Goal: Transaction & Acquisition: Book appointment/travel/reservation

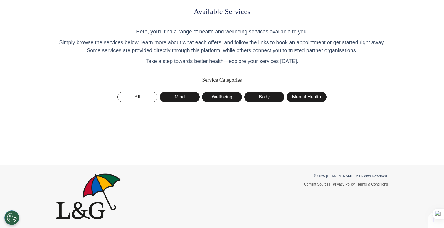
scroll to position [27, 0]
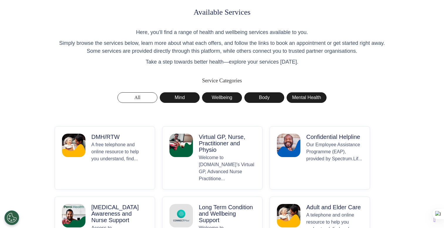
click at [126, 140] on p "DMH/RTW" at bounding box center [119, 137] width 56 height 6
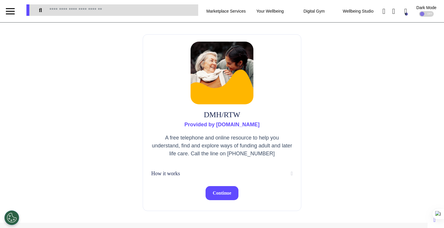
scroll to position [14, 0]
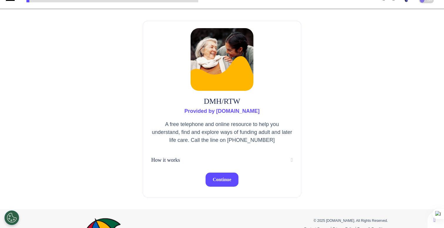
click at [215, 187] on div "DMH/RTW Provided by Spectrum.Life A free telephone and online resource to help …" at bounding box center [222, 109] width 159 height 177
click at [224, 178] on span "Continue" at bounding box center [222, 179] width 18 height 5
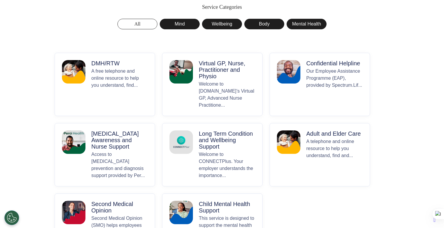
scroll to position [100, 0]
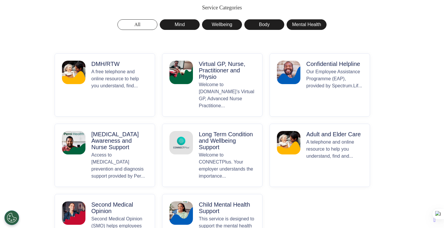
click at [332, 83] on p "Our Employee Assistance Programme (EAP), provided by Spectrum.Lif..." at bounding box center [334, 88] width 56 height 41
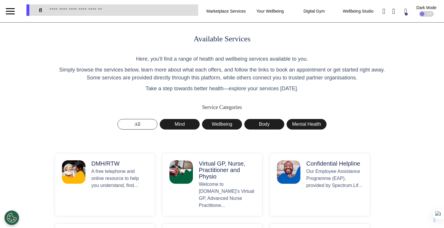
click at [92, 169] on p "A free telephone and online resource to help you understand, find..." at bounding box center [119, 188] width 56 height 41
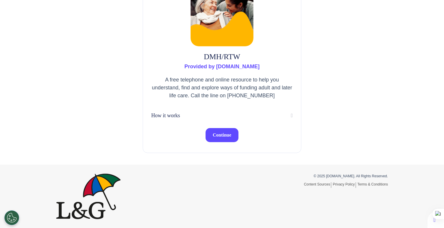
click at [216, 136] on span "Continue" at bounding box center [222, 135] width 18 height 5
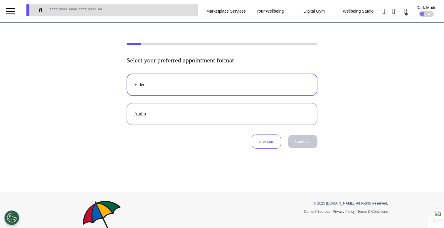
click at [180, 91] on button "Video" at bounding box center [222, 85] width 191 height 22
click at [307, 142] on button "Continue" at bounding box center [302, 142] width 29 height 14
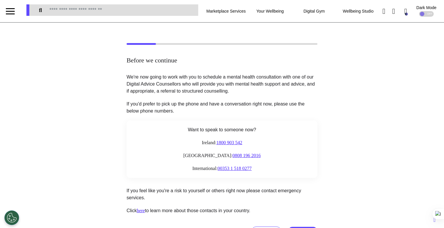
scroll to position [87, 0]
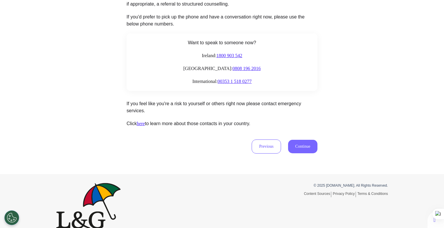
click at [301, 146] on button "Continue" at bounding box center [302, 147] width 29 height 14
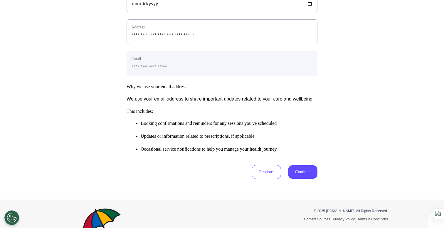
scroll to position [267, 0]
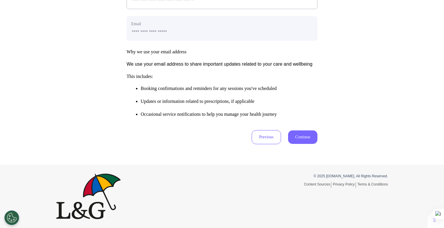
click at [300, 142] on button "Continue" at bounding box center [302, 138] width 29 height 14
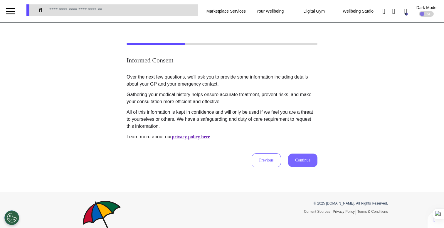
click at [313, 162] on button "Continue" at bounding box center [302, 161] width 29 height 14
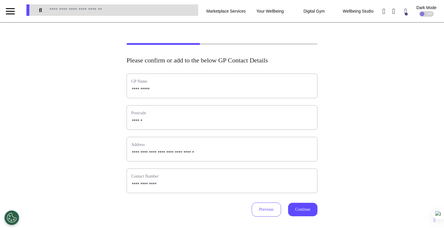
scroll to position [1, 0]
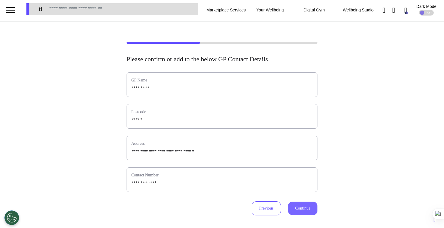
click at [305, 208] on button "Continue" at bounding box center [302, 209] width 29 height 14
select select "**********"
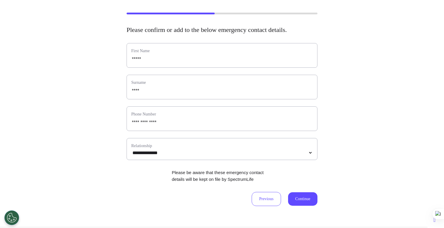
scroll to position [75, 0]
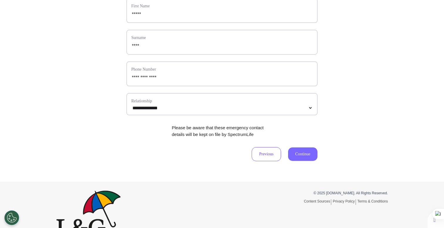
click at [311, 161] on button "Continue" at bounding box center [302, 155] width 29 height 14
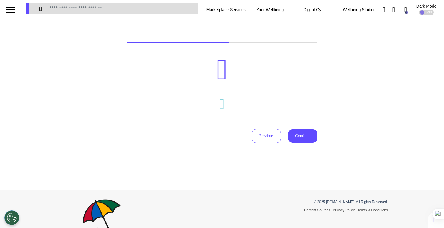
scroll to position [0, 0]
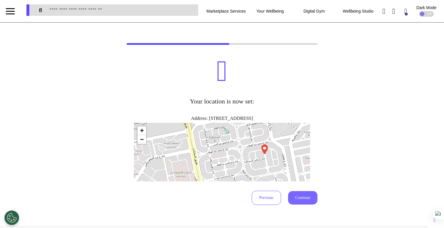
click at [304, 198] on button "Continue" at bounding box center [302, 198] width 29 height 14
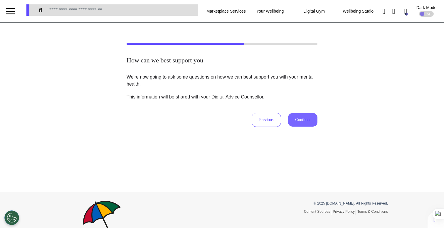
click at [310, 124] on button "Continue" at bounding box center [302, 120] width 29 height 14
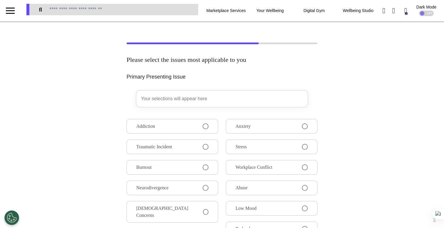
scroll to position [1, 0]
click at [304, 149] on span at bounding box center [305, 147] width 6 height 6
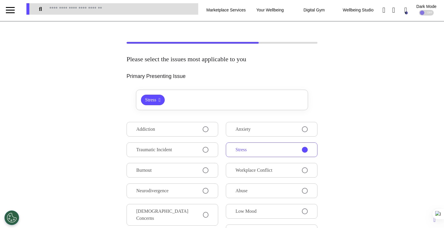
click at [216, 156] on div "Addiction Traumatic Incident Burnout Neurodivergence LGBTQIA+ Concerns Self-Est…" at bounding box center [222, 206] width 191 height 168
click at [210, 151] on button "Traumatic Incident" at bounding box center [173, 150] width 92 height 15
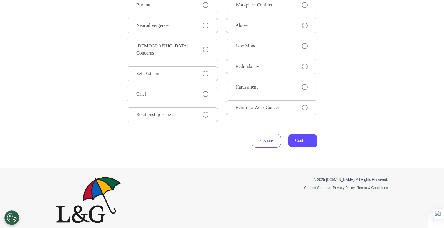
scroll to position [167, 0]
click at [305, 134] on button "Continue" at bounding box center [302, 141] width 29 height 14
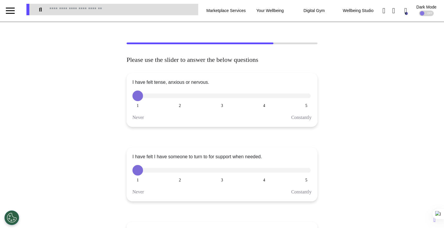
scroll to position [0, 0]
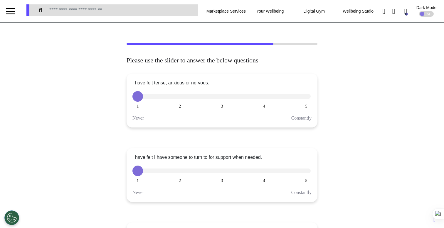
click at [223, 172] on button "3" at bounding box center [222, 171] width 11 height 11
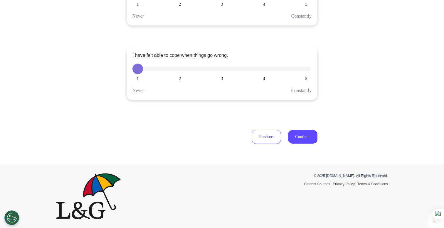
click at [264, 75] on div "I have felt able to cope when things go wrong. 1 2 3 4 5 Never Constantly" at bounding box center [222, 73] width 191 height 54
click at [266, 68] on button "4" at bounding box center [264, 69] width 11 height 11
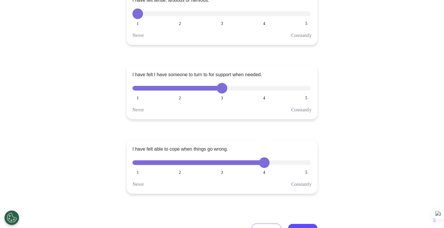
scroll to position [81, 0]
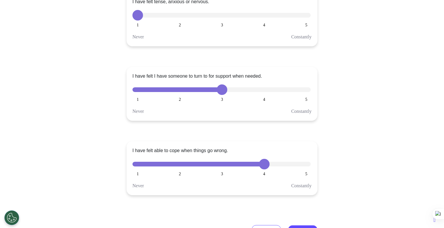
click at [305, 10] on button "5" at bounding box center [306, 15] width 11 height 11
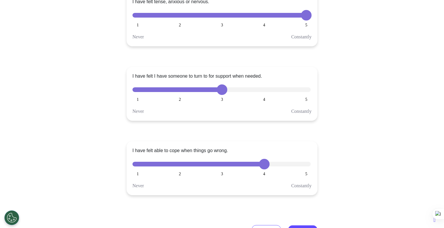
scroll to position [177, 0]
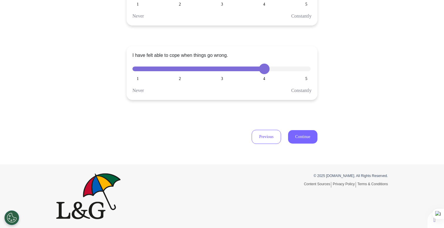
click at [305, 140] on button "Continue" at bounding box center [302, 137] width 29 height 14
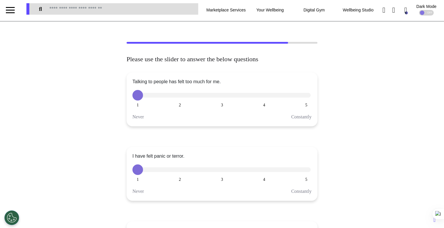
scroll to position [0, 0]
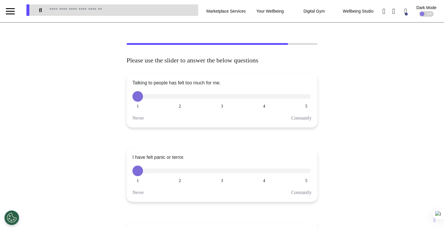
click at [180, 173] on button "2" at bounding box center [180, 171] width 11 height 11
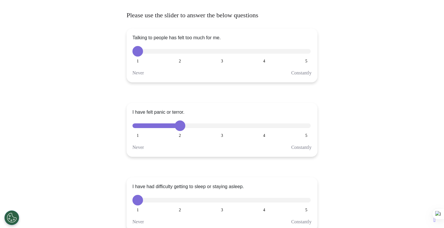
scroll to position [85, 0]
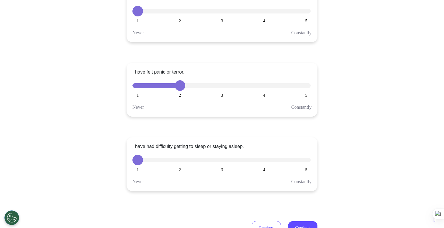
click at [221, 162] on button "3" at bounding box center [222, 160] width 11 height 11
click at [301, 12] on button "5" at bounding box center [306, 11] width 11 height 11
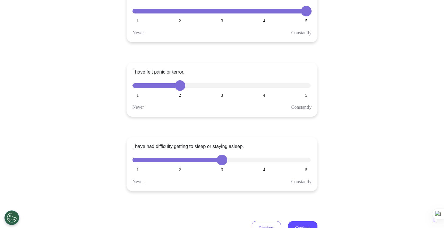
scroll to position [177, 0]
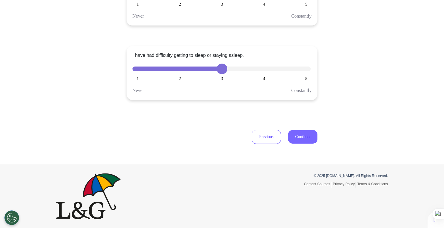
click at [296, 138] on button "Continue" at bounding box center [302, 137] width 29 height 14
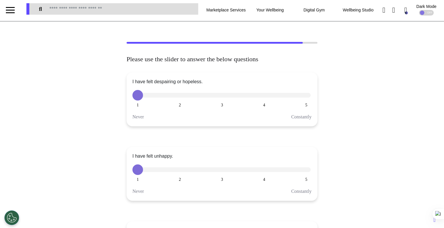
scroll to position [0, 0]
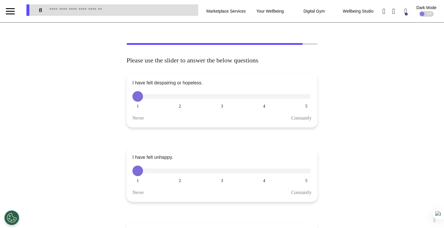
click at [181, 169] on button "2" at bounding box center [180, 171] width 11 height 11
click at [218, 172] on button "3" at bounding box center [222, 171] width 11 height 11
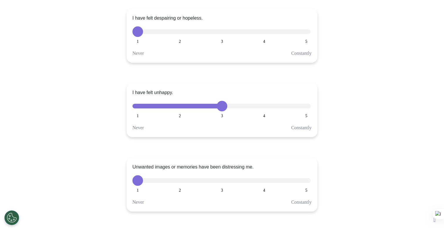
scroll to position [177, 0]
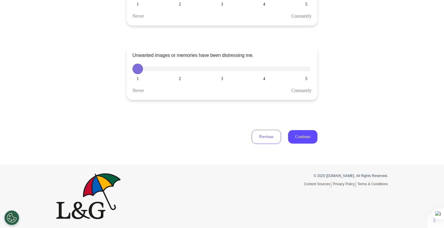
click at [269, 68] on div at bounding box center [221, 69] width 178 height 5
click at [249, 70] on div at bounding box center [221, 69] width 178 height 5
click at [257, 69] on div "1 2 3 4 5" at bounding box center [221, 69] width 179 height 11
click at [262, 67] on span "Explain" at bounding box center [263, 69] width 12 height 4
click at [222, 74] on div "1 2 3 4 5" at bounding box center [221, 69] width 179 height 11
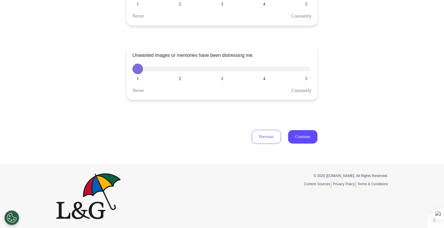
click at [262, 71] on button "4" at bounding box center [264, 69] width 11 height 11
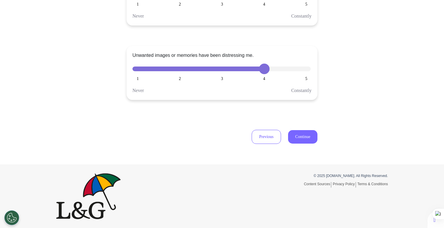
click at [300, 136] on button "Continue" at bounding box center [302, 137] width 29 height 14
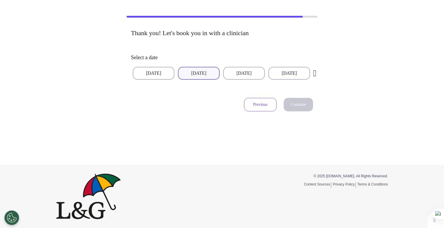
click at [199, 75] on button "[DATE]" at bounding box center [199, 73] width 42 height 13
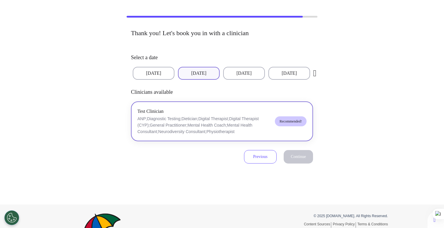
click at [230, 119] on p "ANP;Diagnostic Testing;Dietician;Digital Therapist;Digital Therapist (CYP);Gene…" at bounding box center [203, 125] width 133 height 19
click at [296, 160] on button "Continue" at bounding box center [298, 157] width 29 height 14
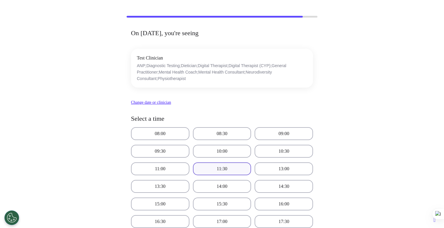
scroll to position [188, 0]
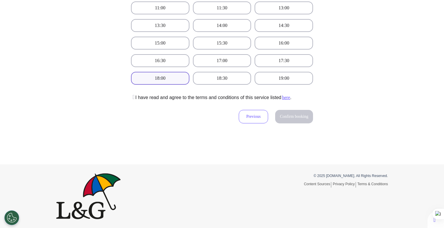
click at [168, 81] on button "18:00" at bounding box center [160, 78] width 58 height 13
click at [132, 97] on icon at bounding box center [133, 97] width 4 height 6
click at [294, 122] on button "Confirm booking" at bounding box center [294, 117] width 38 height 14
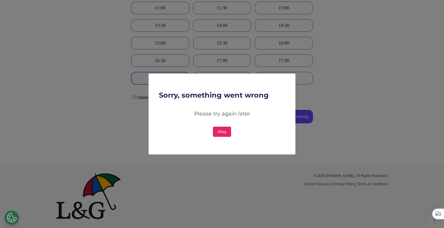
click at [225, 133] on button "Okay" at bounding box center [222, 132] width 18 height 10
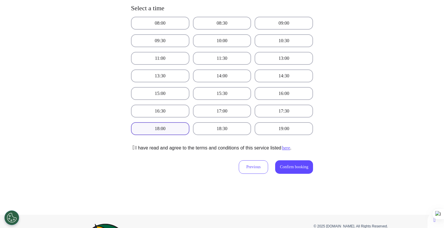
scroll to position [132, 0]
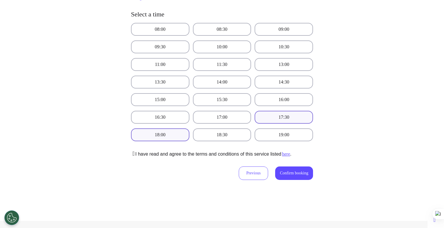
click at [271, 117] on button "17:30" at bounding box center [283, 117] width 58 height 13
click at [249, 173] on button "Previous" at bounding box center [253, 174] width 29 height 14
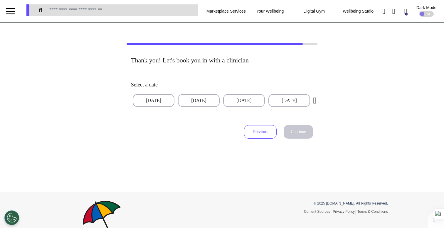
click at [262, 136] on button "Previous" at bounding box center [260, 132] width 33 height 14
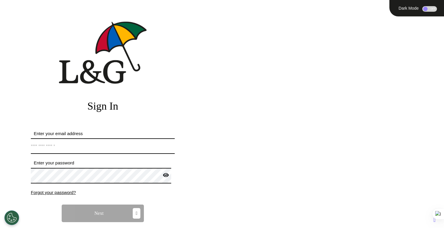
click at [97, 142] on input "Enter your email address" at bounding box center [103, 147] width 144 height 16
type input "**********"
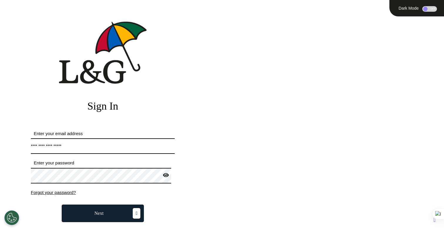
click at [128, 207] on button "Next" at bounding box center [103, 214] width 82 height 18
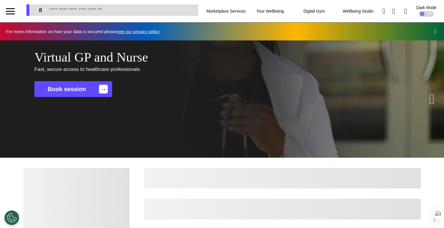
scroll to position [0, 222]
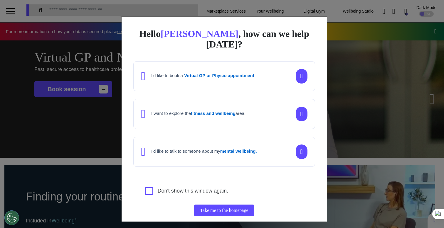
click at [96, 165] on div "Hello Ahmed , how can we help today? I'd like to book a Virtual GP or Physio ap…" at bounding box center [222, 114] width 444 height 228
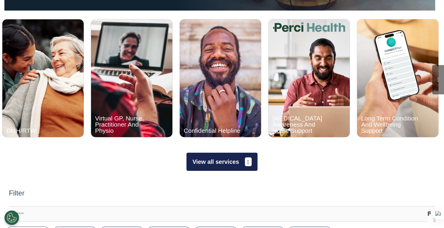
click at [222, 171] on button "View all services" at bounding box center [221, 162] width 71 height 18
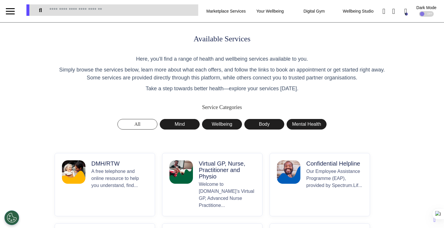
click at [107, 182] on p "A free telephone and online resource to help you understand, find..." at bounding box center [119, 188] width 56 height 41
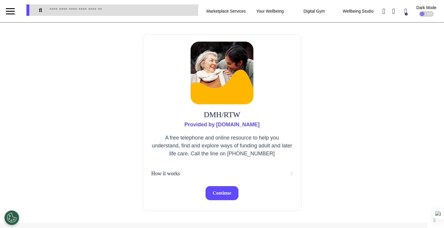
click at [221, 191] on span "Continue" at bounding box center [222, 193] width 18 height 5
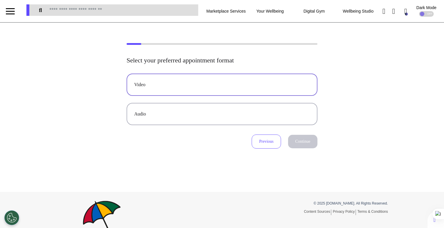
click at [212, 85] on div "Video" at bounding box center [222, 84] width 176 height 7
click at [306, 142] on button "Continue" at bounding box center [302, 142] width 29 height 14
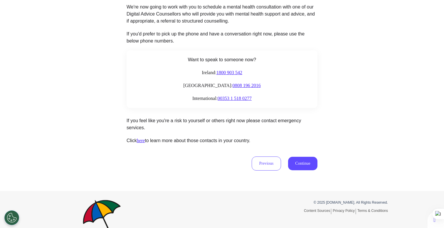
scroll to position [97, 0]
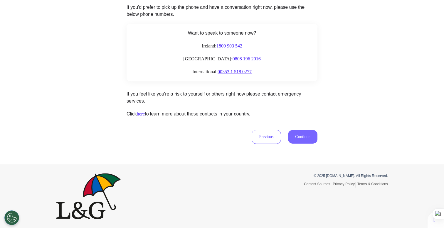
click at [308, 138] on button "Continue" at bounding box center [302, 137] width 29 height 14
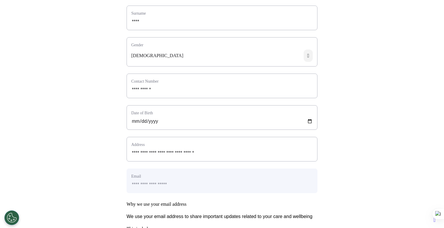
scroll to position [267, 0]
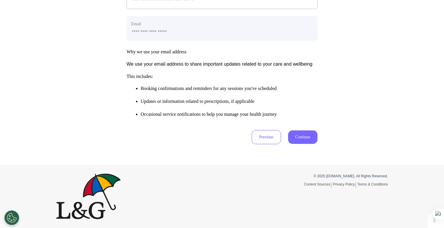
click at [306, 140] on button "Continue" at bounding box center [302, 138] width 29 height 14
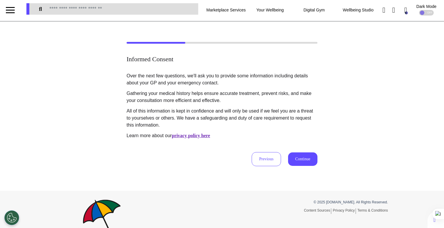
scroll to position [0, 0]
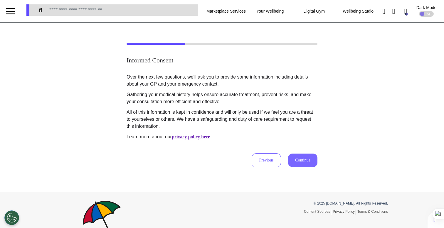
click at [305, 157] on button "Continue" at bounding box center [302, 161] width 29 height 14
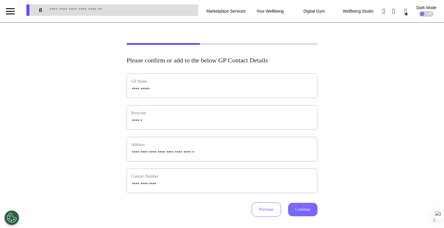
click at [308, 206] on button "Continue" at bounding box center [302, 210] width 29 height 14
select select "**********"
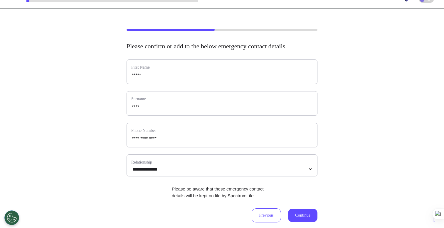
scroll to position [64, 0]
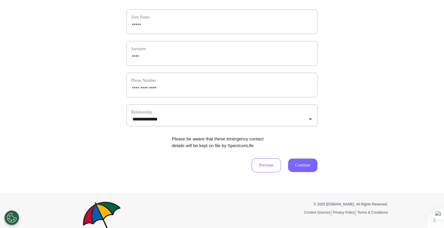
click at [305, 172] on button "Continue" at bounding box center [302, 166] width 29 height 14
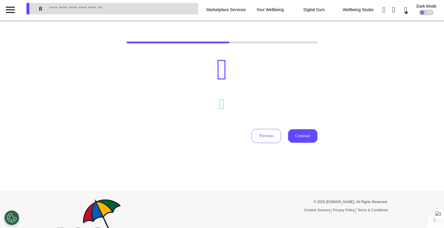
scroll to position [0, 0]
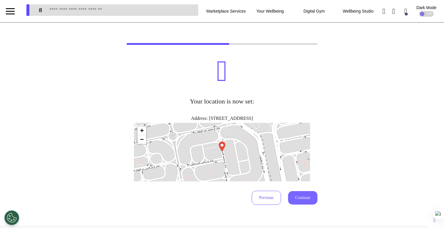
click at [305, 195] on button "Continue" at bounding box center [302, 198] width 29 height 14
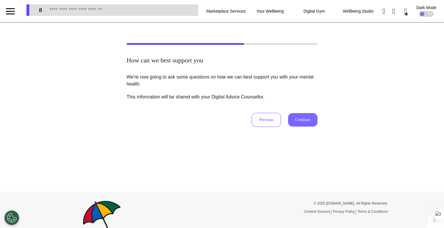
click at [311, 125] on button "Continue" at bounding box center [302, 120] width 29 height 14
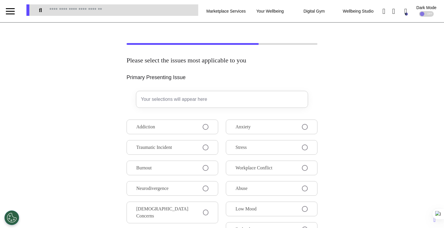
click at [187, 128] on button "Addiction" at bounding box center [173, 127] width 92 height 15
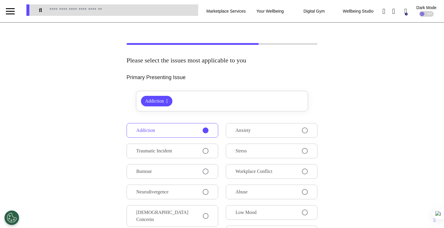
click at [271, 136] on button "Anxiety" at bounding box center [272, 130] width 92 height 15
click at [382, 88] on div "Please select the issues most applicable to you Primary Presenting Issue Addict…" at bounding box center [222, 179] width 444 height 272
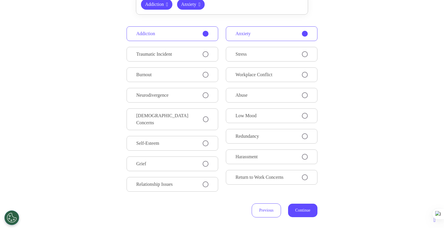
scroll to position [167, 0]
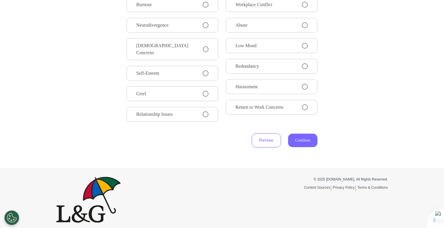
click at [303, 137] on button "Continue" at bounding box center [302, 141] width 29 height 14
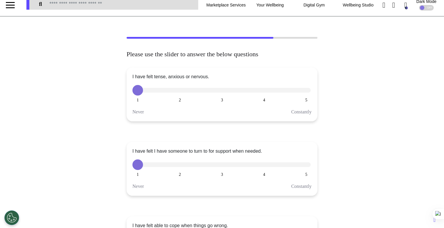
scroll to position [0, 0]
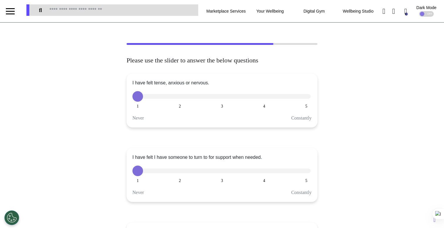
click at [212, 97] on div at bounding box center [221, 96] width 178 height 5
click at [218, 97] on button "3" at bounding box center [222, 96] width 11 height 11
click at [222, 176] on button "3" at bounding box center [222, 171] width 11 height 11
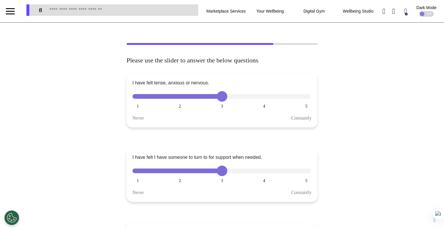
scroll to position [86, 0]
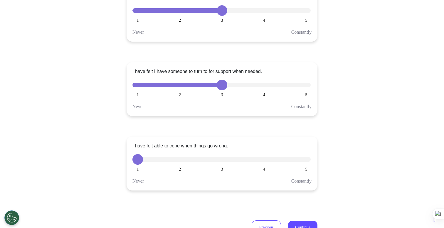
click at [265, 161] on button "4" at bounding box center [264, 159] width 11 height 11
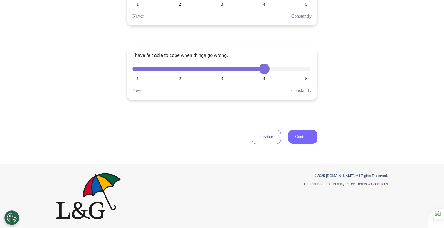
click at [302, 140] on button "Continue" at bounding box center [302, 137] width 29 height 14
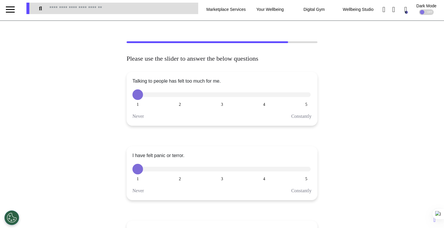
scroll to position [0, 0]
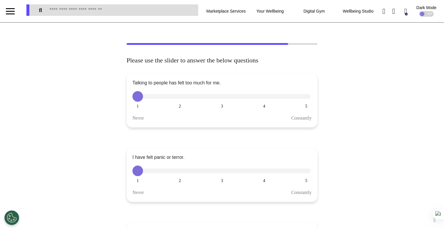
click at [259, 97] on button "4" at bounding box center [264, 96] width 11 height 11
click at [220, 173] on button "3" at bounding box center [222, 171] width 11 height 11
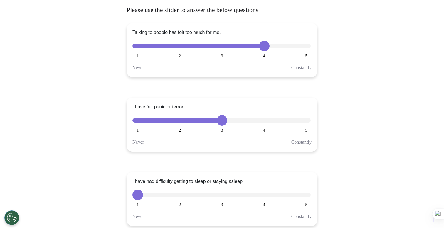
click at [260, 198] on button "4" at bounding box center [264, 195] width 11 height 11
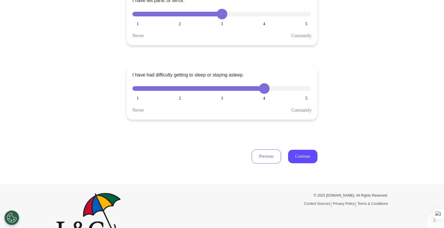
scroll to position [177, 0]
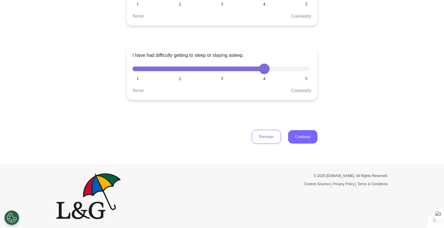
click at [296, 141] on button "Continue" at bounding box center [302, 137] width 29 height 14
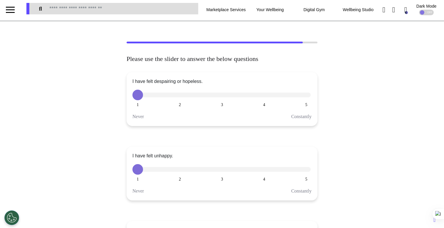
scroll to position [0, 0]
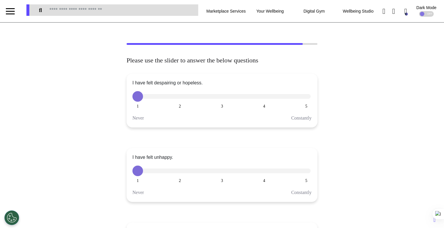
click at [223, 173] on button "3" at bounding box center [222, 171] width 11 height 11
click at [223, 103] on div "I have felt despairing or hopeless. 1 2 3 4 5 Never Constantly" at bounding box center [222, 101] width 191 height 54
click at [221, 97] on button "3" at bounding box center [222, 96] width 11 height 11
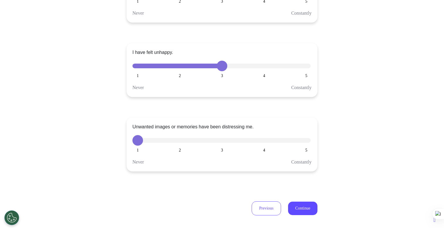
scroll to position [177, 0]
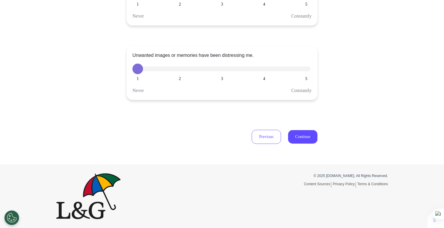
click at [178, 71] on button "2" at bounding box center [180, 69] width 11 height 11
click at [299, 140] on button "Continue" at bounding box center [302, 137] width 29 height 14
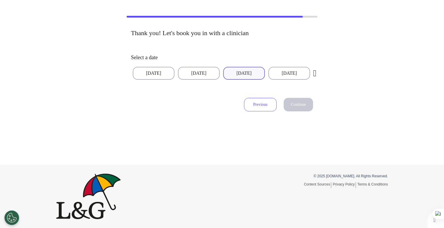
click at [250, 75] on button "[DATE]" at bounding box center [244, 73] width 42 height 13
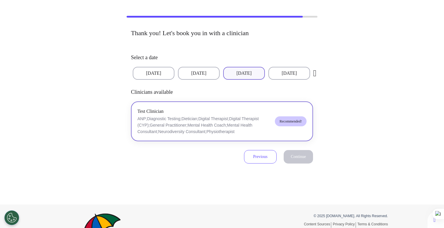
click at [223, 125] on p "ANP;Diagnostic Testing;Dietician;Digital Therapist;Digital Therapist (CYP);Gene…" at bounding box center [203, 125] width 133 height 19
click at [301, 155] on span "Continue" at bounding box center [298, 157] width 15 height 4
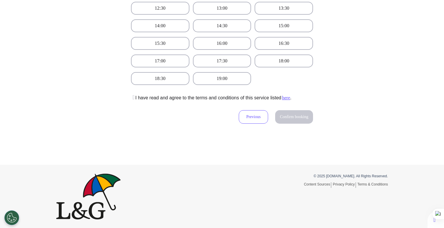
scroll to position [206, 0]
click at [230, 62] on button "17:30" at bounding box center [222, 60] width 58 height 13
click at [135, 99] on button at bounding box center [133, 97] width 4 height 7
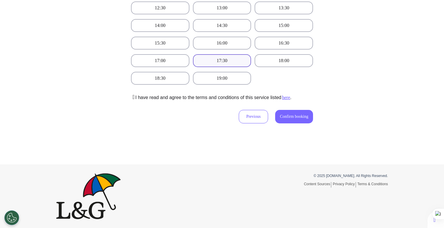
click at [295, 120] on button "Confirm booking" at bounding box center [294, 117] width 38 height 14
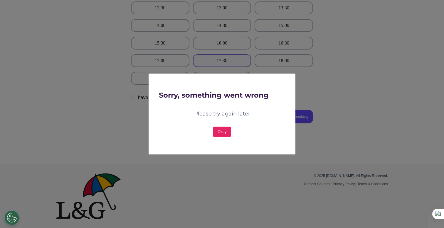
click at [213, 131] on button "Okay" at bounding box center [222, 132] width 18 height 10
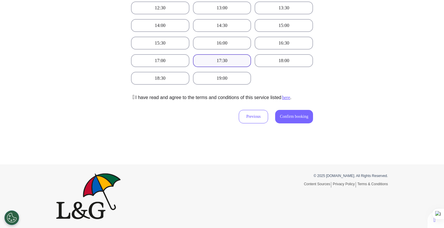
click at [283, 119] on span "Confirm booking" at bounding box center [294, 116] width 28 height 4
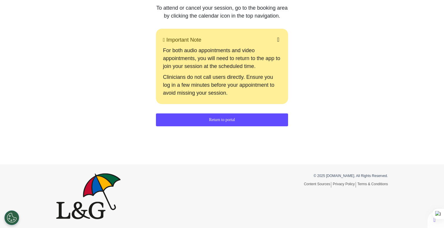
scroll to position [0, 0]
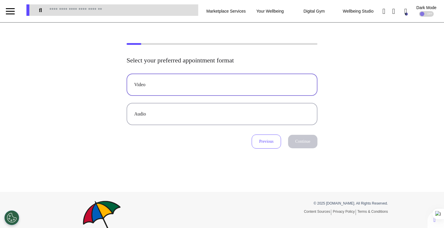
click at [261, 87] on div "Video" at bounding box center [222, 84] width 176 height 7
click at [293, 142] on button "Continue" at bounding box center [302, 142] width 29 height 14
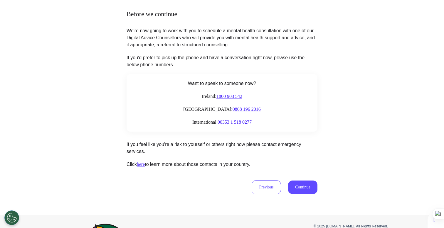
scroll to position [84, 0]
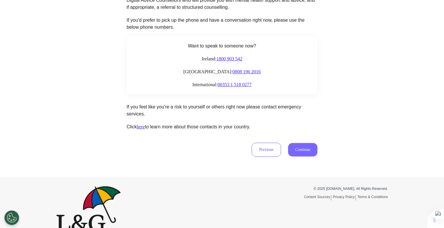
click at [298, 147] on button "Continue" at bounding box center [302, 150] width 29 height 14
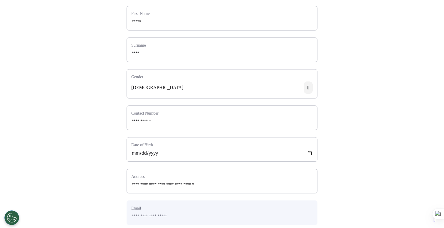
scroll to position [191, 0]
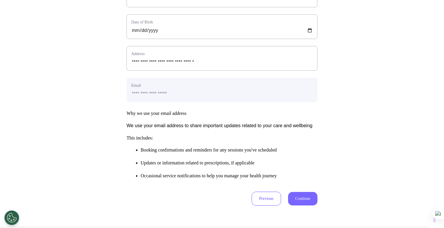
click at [305, 206] on button "Continue" at bounding box center [302, 199] width 29 height 14
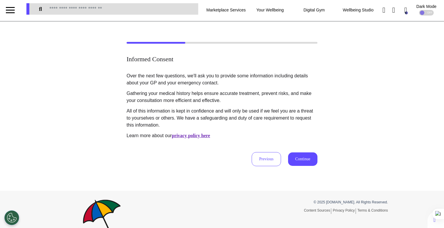
scroll to position [0, 0]
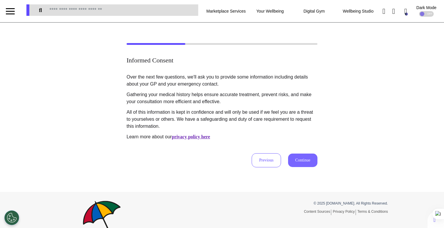
click at [297, 157] on button "Continue" at bounding box center [302, 161] width 29 height 14
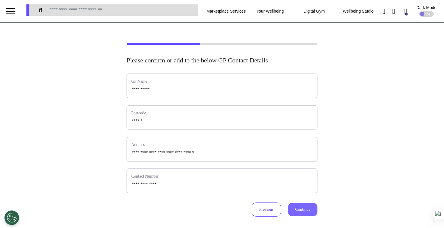
click at [304, 211] on button "Continue" at bounding box center [302, 210] width 29 height 14
select select "**********"
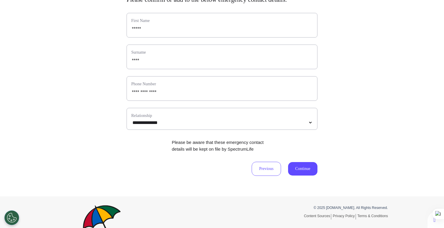
scroll to position [65, 0]
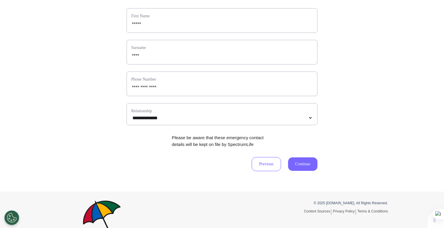
click at [305, 171] on button "Continue" at bounding box center [302, 165] width 29 height 14
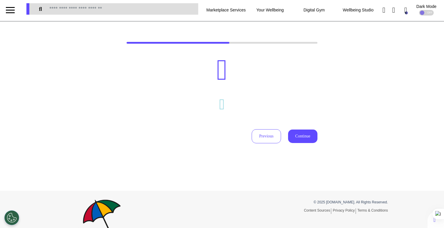
scroll to position [0, 0]
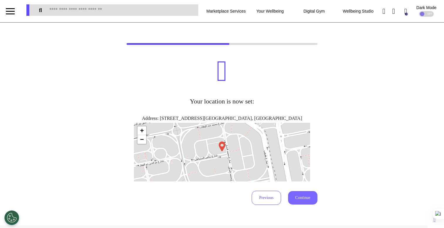
click at [291, 205] on button "Continue" at bounding box center [302, 198] width 29 height 14
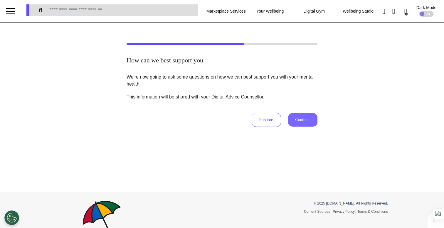
click at [300, 122] on button "Continue" at bounding box center [302, 120] width 29 height 14
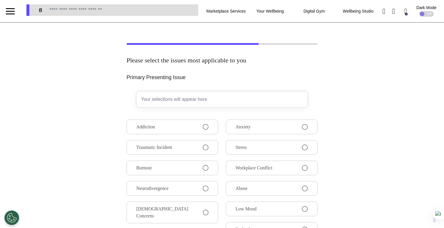
click at [197, 151] on button "Traumatic Incident" at bounding box center [173, 147] width 92 height 15
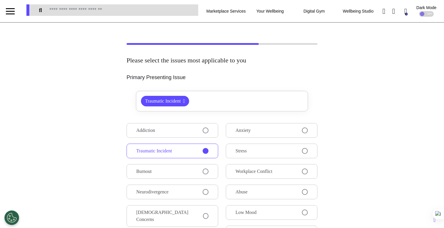
click at [197, 166] on button "Burnout" at bounding box center [173, 171] width 92 height 15
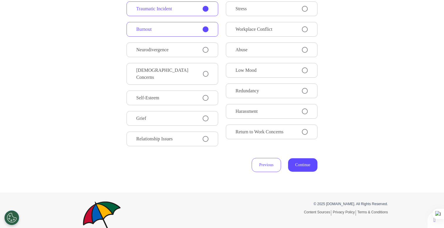
scroll to position [164, 0]
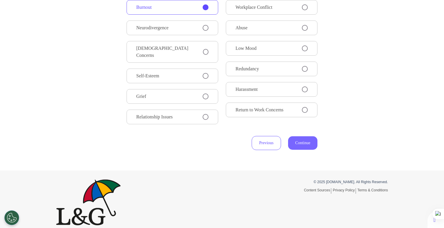
click at [292, 141] on button "Continue" at bounding box center [302, 143] width 29 height 14
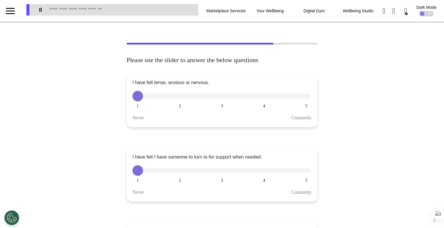
scroll to position [0, 0]
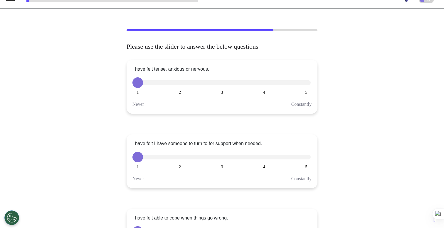
click at [222, 160] on button "3" at bounding box center [222, 157] width 11 height 11
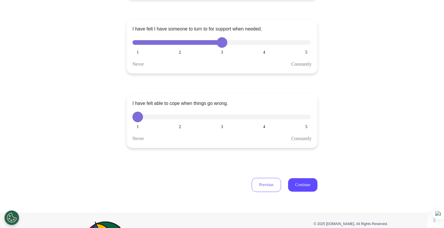
scroll to position [177, 0]
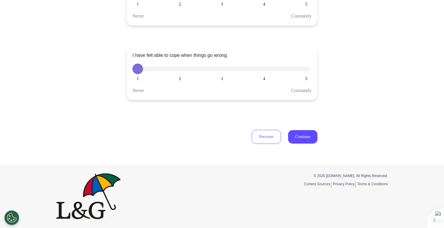
click at [264, 70] on button "4" at bounding box center [264, 69] width 11 height 11
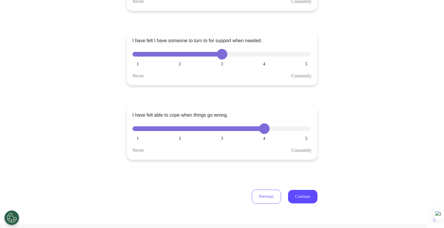
scroll to position [87, 0]
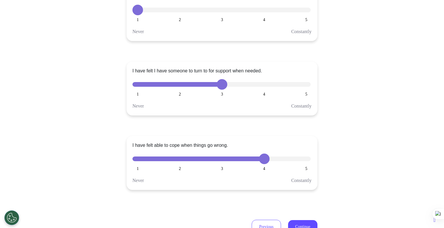
click at [301, 8] on button "5" at bounding box center [306, 10] width 11 height 11
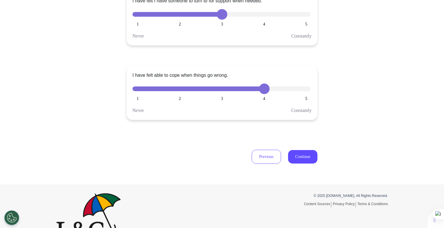
scroll to position [177, 0]
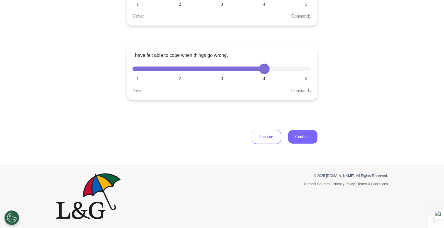
click at [296, 137] on button "Continue" at bounding box center [302, 137] width 29 height 14
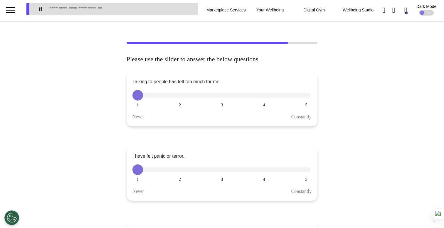
scroll to position [0, 0]
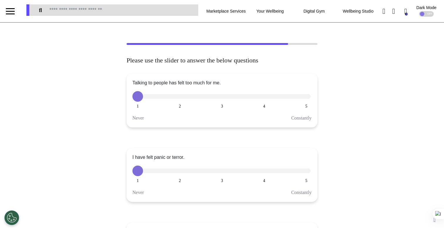
click at [264, 99] on button "4" at bounding box center [264, 96] width 11 height 11
click at [222, 167] on button "3" at bounding box center [222, 171] width 11 height 11
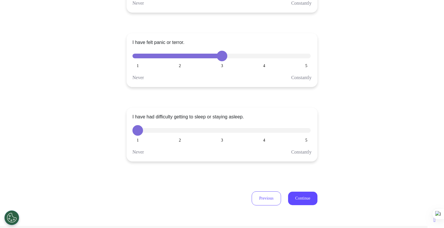
scroll to position [177, 0]
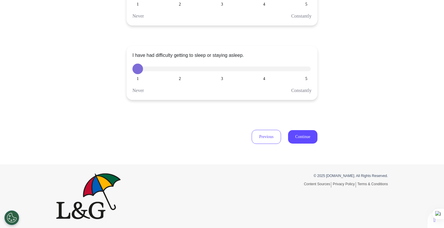
click at [179, 66] on button "2" at bounding box center [180, 69] width 11 height 11
click at [302, 137] on button "Continue" at bounding box center [302, 137] width 29 height 14
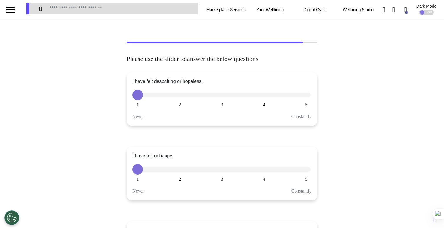
scroll to position [0, 0]
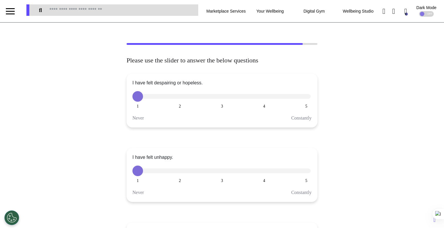
click at [219, 171] on button "3" at bounding box center [222, 171] width 11 height 11
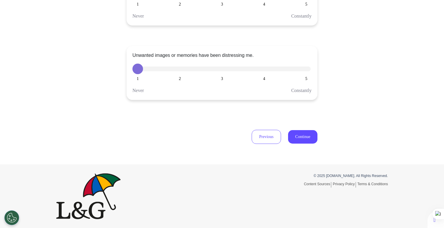
click at [260, 69] on button "4" at bounding box center [264, 69] width 11 height 11
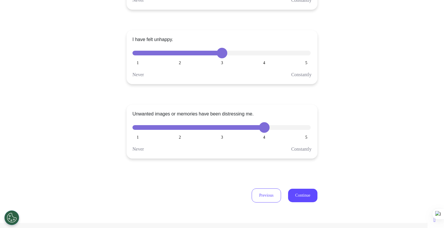
scroll to position [89, 0]
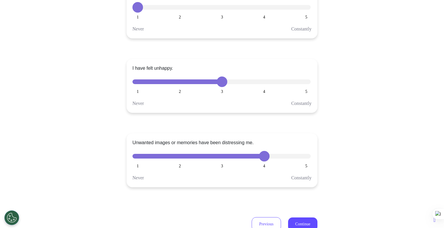
click at [264, 11] on button "4" at bounding box center [264, 7] width 11 height 11
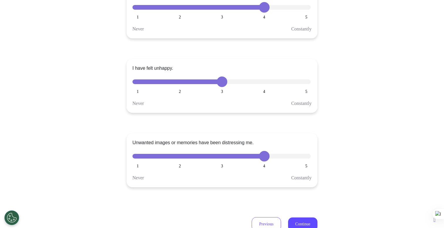
scroll to position [177, 0]
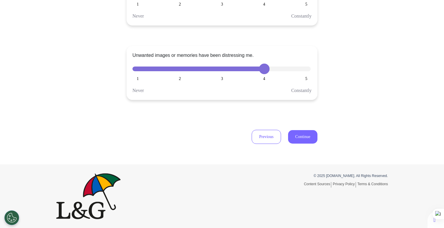
click at [299, 139] on button "Continue" at bounding box center [302, 137] width 29 height 14
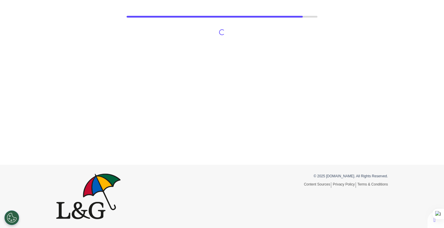
scroll to position [27, 0]
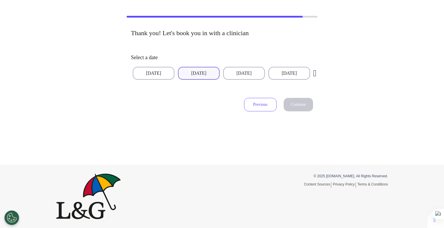
click at [199, 75] on button "[DATE]" at bounding box center [199, 73] width 42 height 13
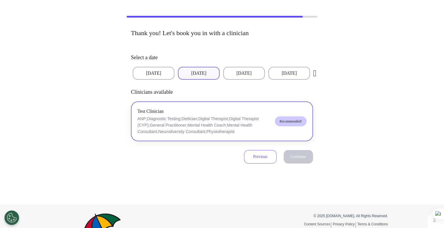
click at [226, 127] on p "ANP;Diagnostic Testing;Dietician;Digital Therapist;Digital Therapist (CYP);Gene…" at bounding box center [203, 125] width 133 height 19
click at [304, 158] on span "Continue" at bounding box center [298, 157] width 15 height 4
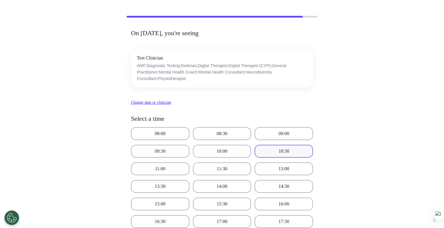
click at [286, 147] on button "10:30" at bounding box center [283, 151] width 58 height 13
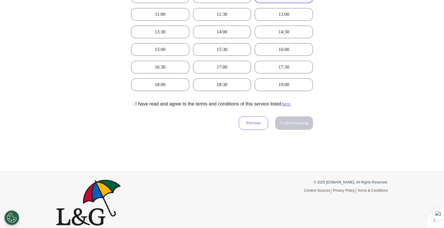
scroll to position [188, 0]
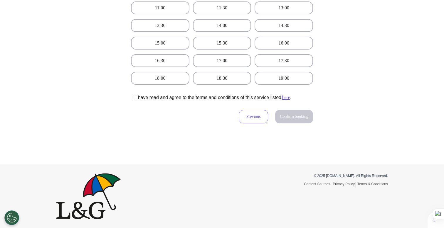
click at [134, 97] on icon at bounding box center [133, 97] width 4 height 6
click at [286, 122] on button "Confirm booking" at bounding box center [294, 117] width 38 height 14
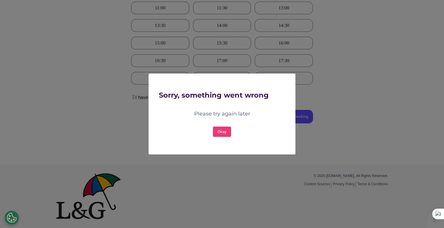
click at [235, 134] on div "Okay" at bounding box center [222, 127] width 126 height 19
click at [218, 134] on button "Okay" at bounding box center [222, 132] width 18 height 10
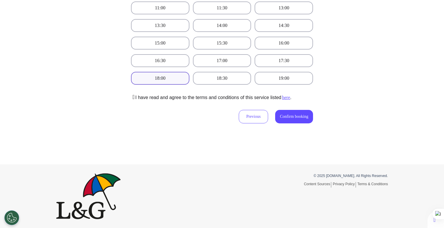
click at [176, 79] on button "18:00" at bounding box center [160, 78] width 58 height 13
click at [283, 126] on div "Previous Confirm booking" at bounding box center [276, 113] width 74 height 25
click at [285, 119] on button "Confirm booking" at bounding box center [294, 117] width 38 height 14
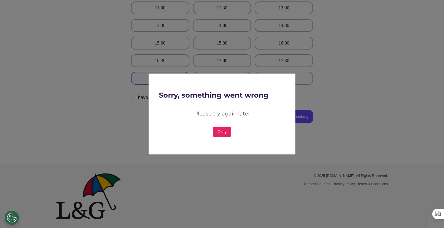
click at [216, 134] on button "Okay" at bounding box center [222, 132] width 18 height 10
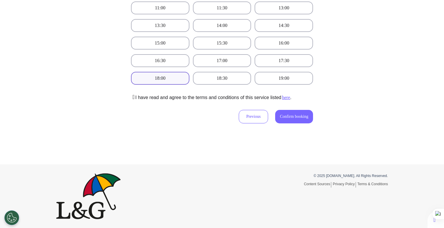
click at [306, 114] on button "Confirm booking" at bounding box center [294, 117] width 38 height 14
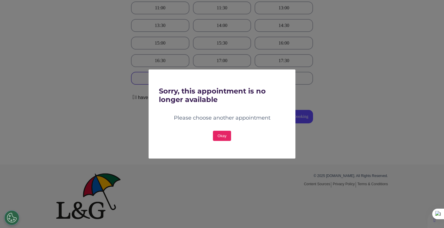
click at [220, 136] on button "Okay" at bounding box center [222, 136] width 18 height 10
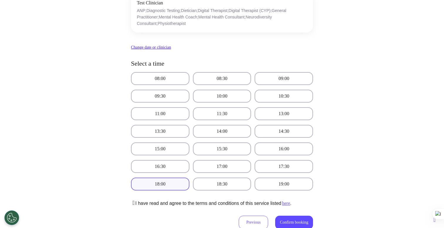
scroll to position [48, 0]
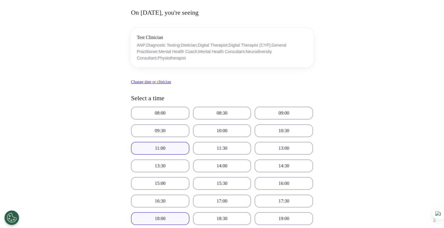
click at [165, 147] on button "11:00" at bounding box center [160, 148] width 58 height 13
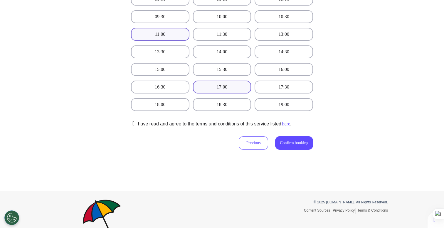
scroll to position [109, 0]
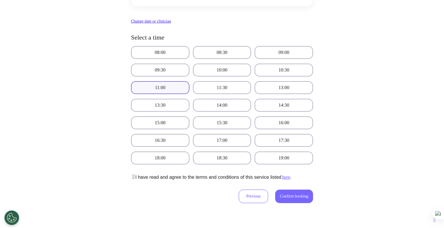
click at [291, 193] on button "Confirm booking" at bounding box center [294, 197] width 38 height 14
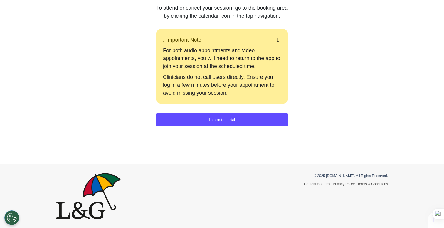
scroll to position [0, 0]
